Goal: Complete application form

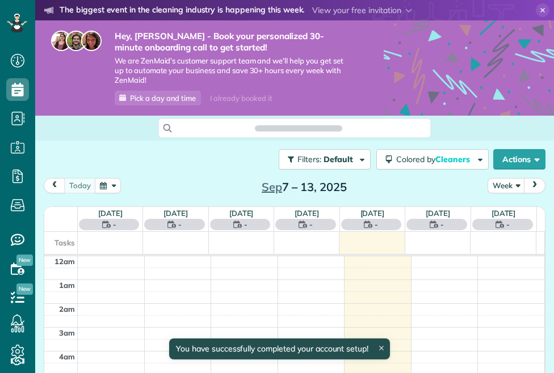
scroll to position [167, 0]
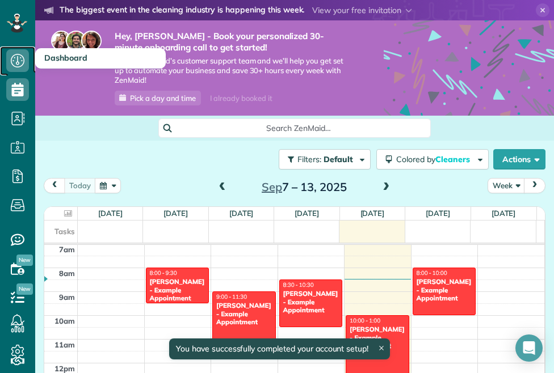
click at [20, 60] on icon at bounding box center [17, 60] width 23 height 23
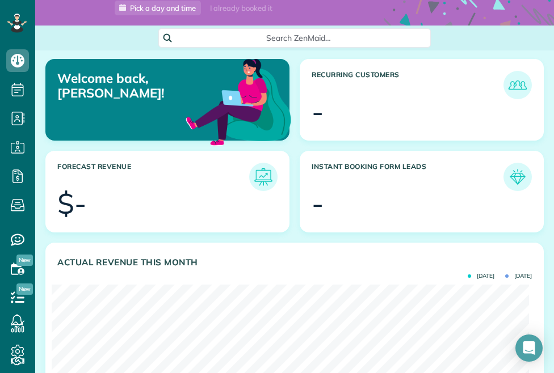
scroll to position [113, 0]
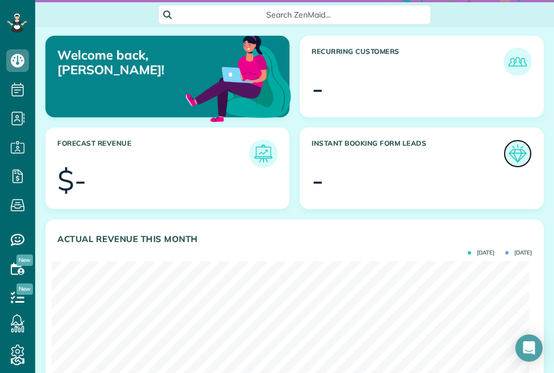
click at [517, 151] on img at bounding box center [517, 154] width 26 height 26
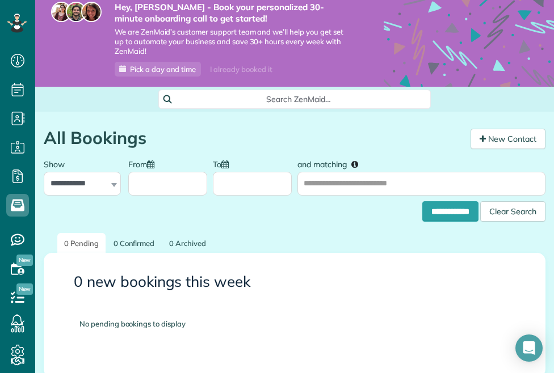
scroll to position [113, 0]
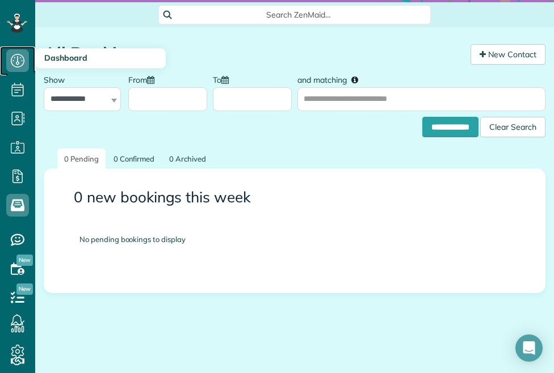
click at [20, 72] on span "Dashboard" at bounding box center [17, 72] width 23 height 1
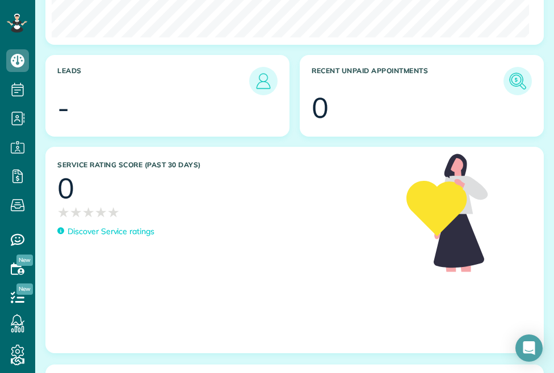
scroll to position [529, 0]
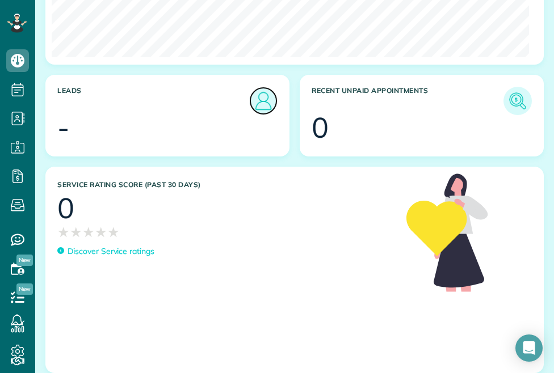
click at [261, 93] on img at bounding box center [263, 101] width 26 height 26
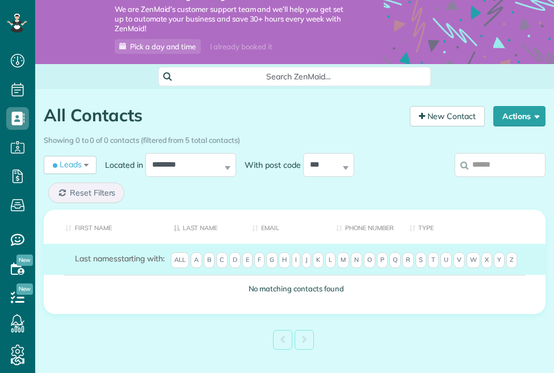
scroll to position [100, 0]
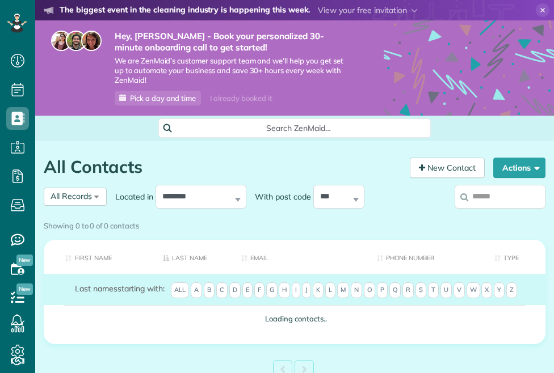
scroll to position [5, 5]
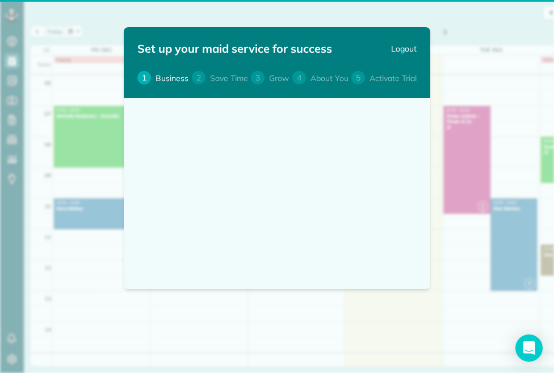
select select "**"
select select "**********"
